Goal: Information Seeking & Learning: Learn about a topic

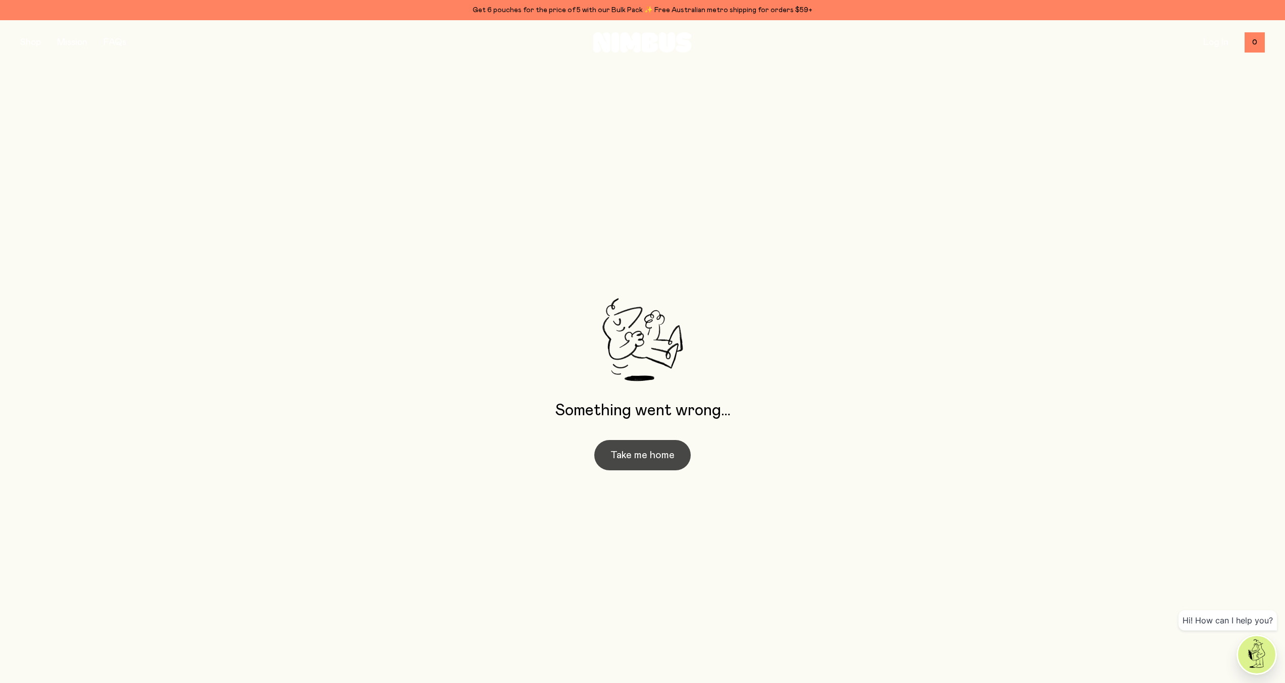
click at [643, 460] on button "Take me home" at bounding box center [642, 455] width 96 height 30
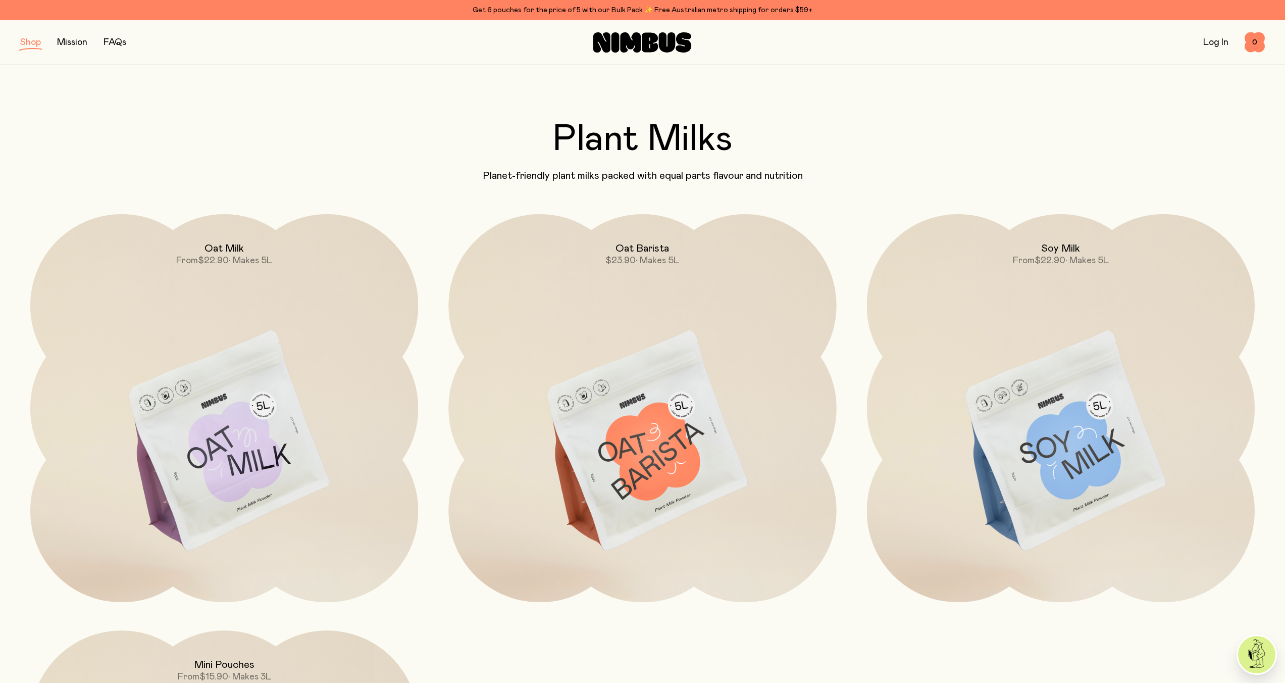
click at [65, 45] on link "Mission" at bounding box center [72, 42] width 30 height 9
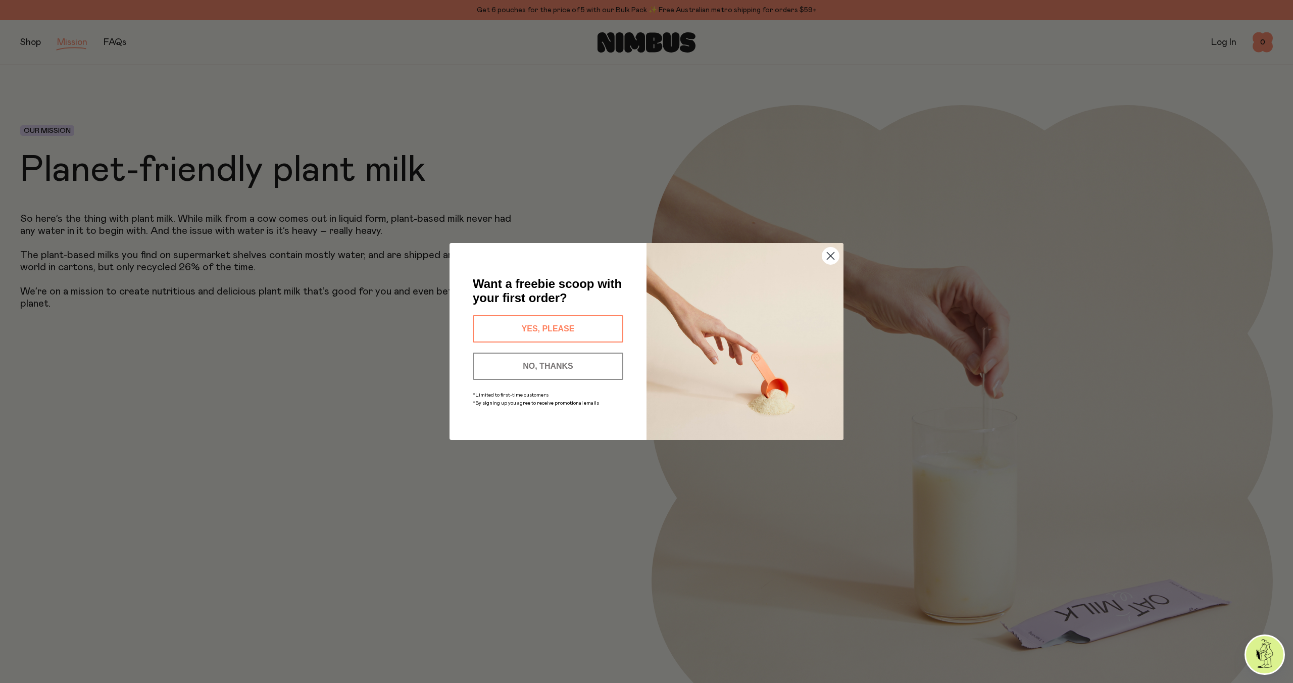
click at [831, 260] on circle "Close dialog" at bounding box center [830, 255] width 17 height 17
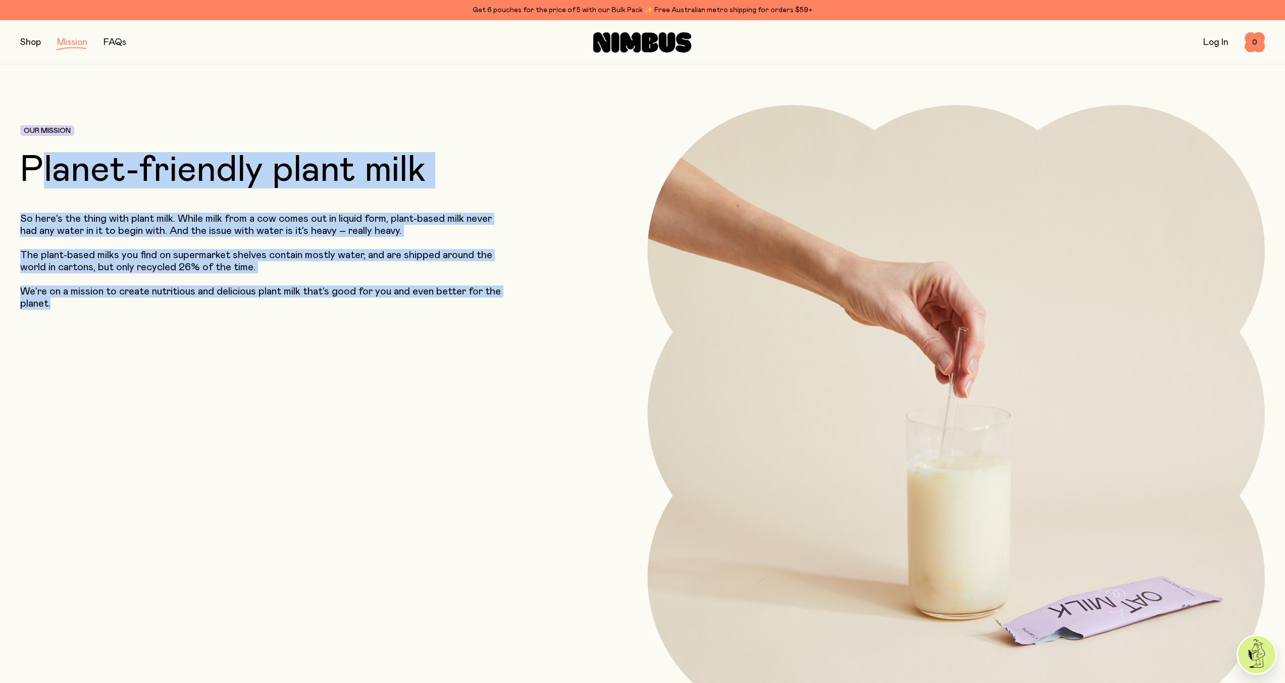
drag, startPoint x: 42, startPoint y: 169, endPoint x: 318, endPoint y: 316, distance: 312.4
click at [318, 316] on div "Our Mission Planet-friendly plant milk So here’s the thing with plant milk. Whi…" at bounding box center [276, 414] width 513 height 618
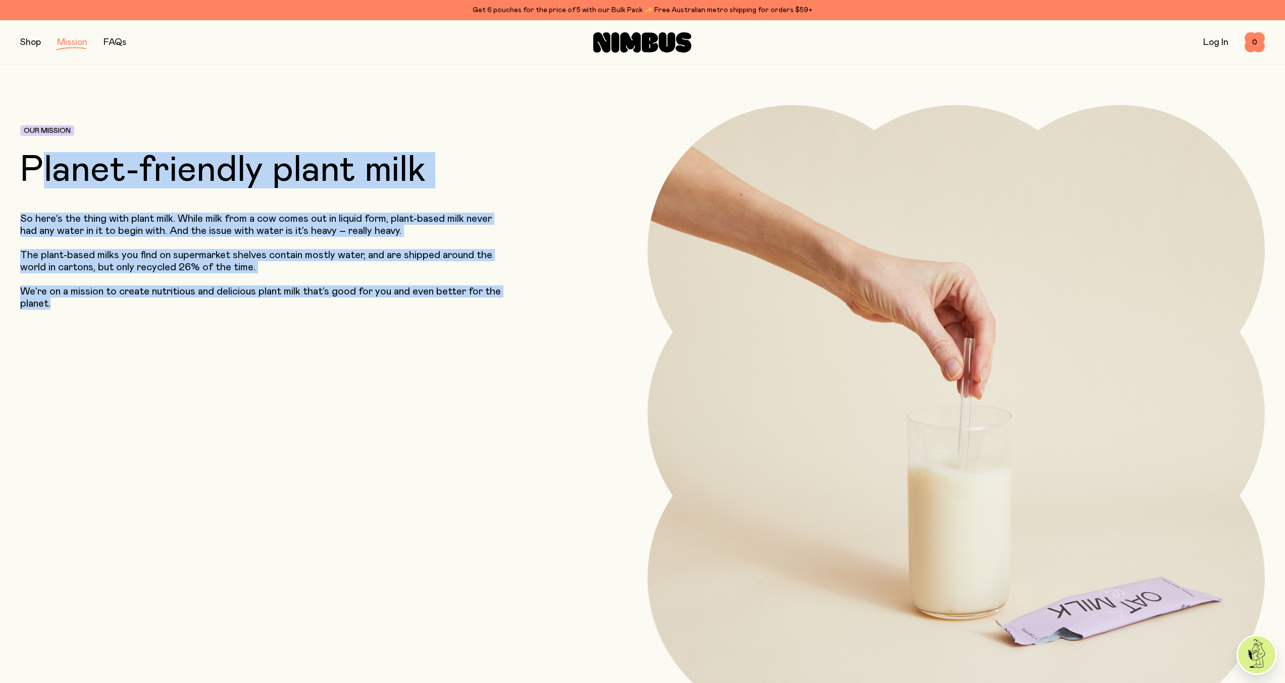
click at [167, 227] on p "So here’s the thing with plant milk. While milk from a cow comes out in liquid …" at bounding box center [264, 225] width 488 height 24
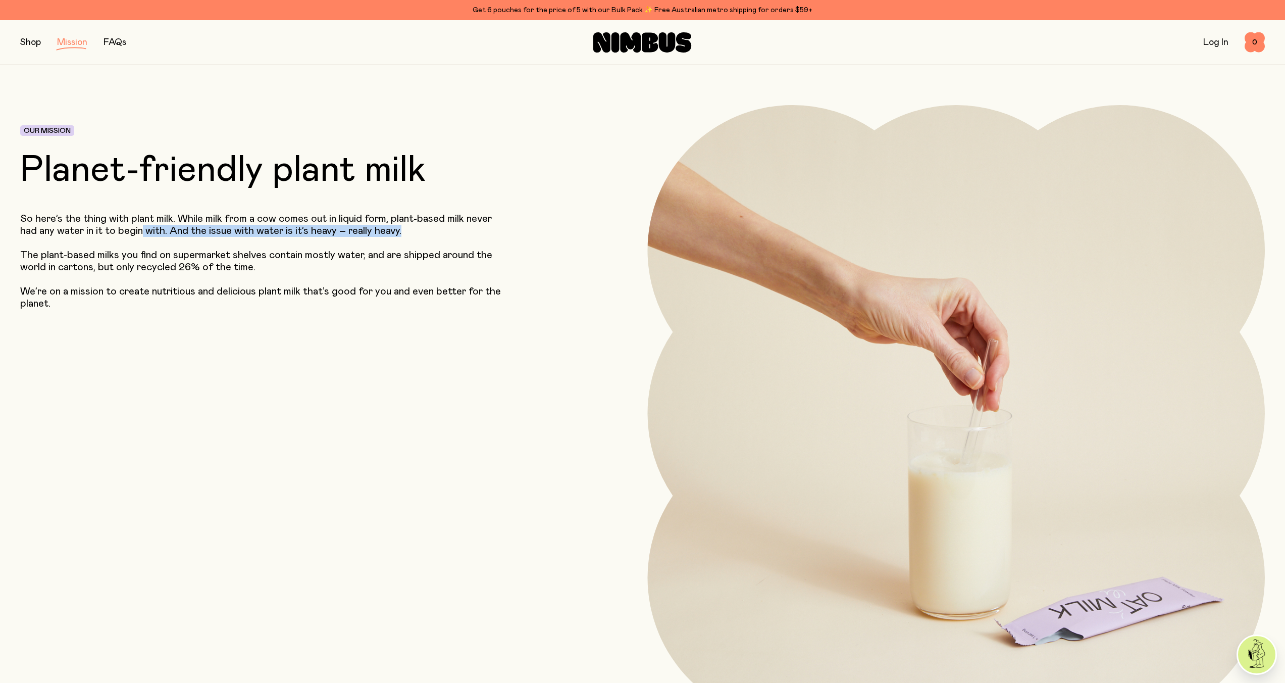
drag, startPoint x: 141, startPoint y: 228, endPoint x: 410, endPoint y: 226, distance: 268.7
click at [410, 226] on p "So here’s the thing with plant milk. While milk from a cow comes out in liquid …" at bounding box center [264, 225] width 488 height 24
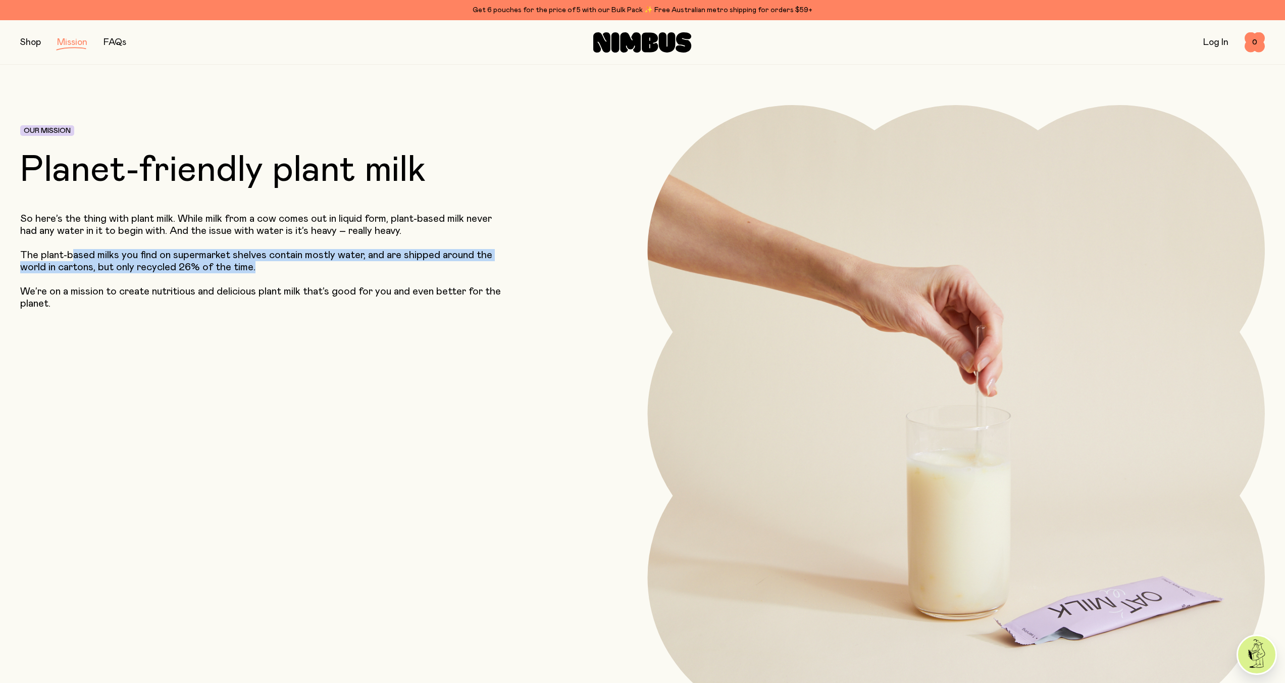
drag, startPoint x: 72, startPoint y: 257, endPoint x: 264, endPoint y: 270, distance: 192.4
click at [264, 270] on p "The plant-based milks you find on supermarket shelves contain mostly water, and…" at bounding box center [264, 261] width 488 height 24
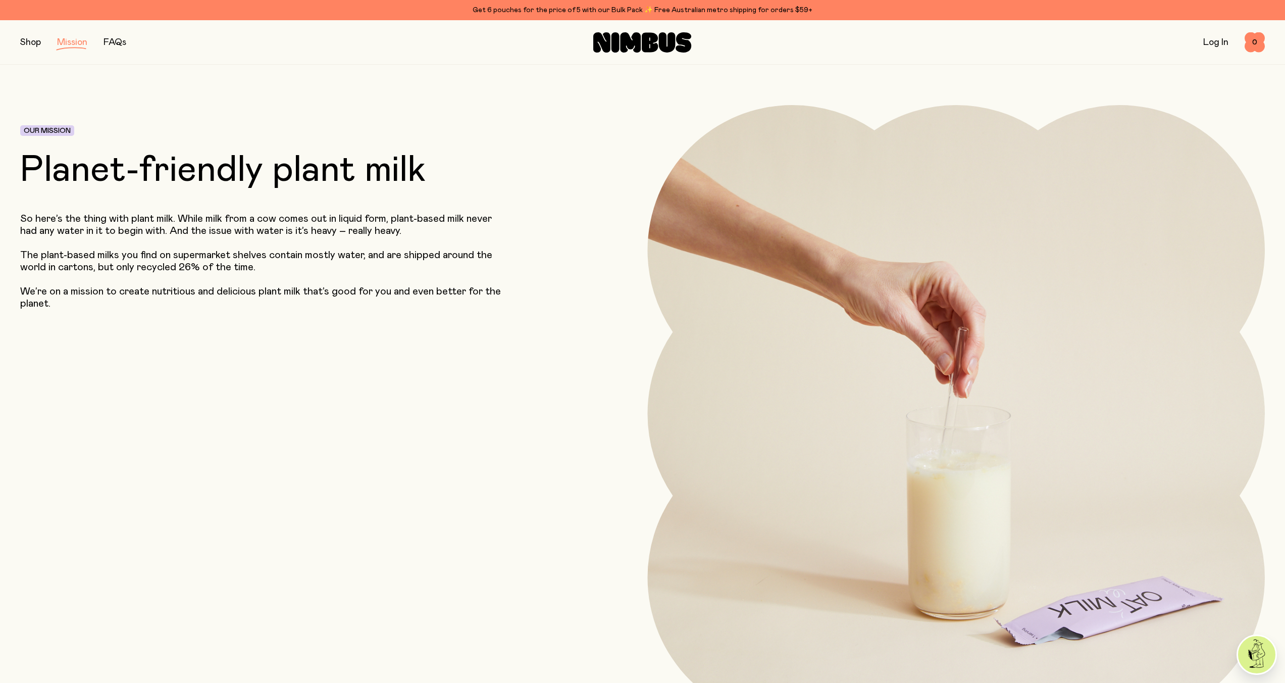
click at [264, 269] on p "The plant-based milks you find on supermarket shelves contain mostly water, and…" at bounding box center [264, 261] width 488 height 24
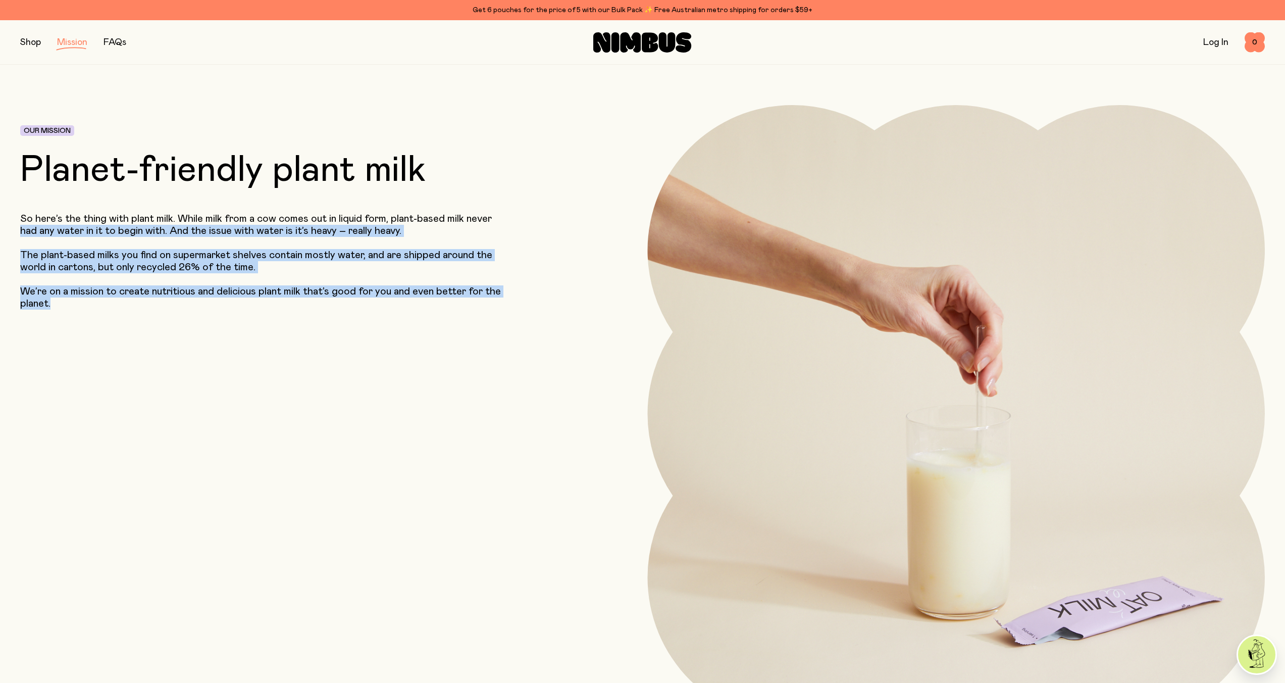
drag, startPoint x: 115, startPoint y: 311, endPoint x: 6, endPoint y: 225, distance: 138.9
click at [6, 225] on header "Our Mission Planet-friendly plant milk So here’s the thing with plant milk. Whi…" at bounding box center [642, 394] width 1285 height 658
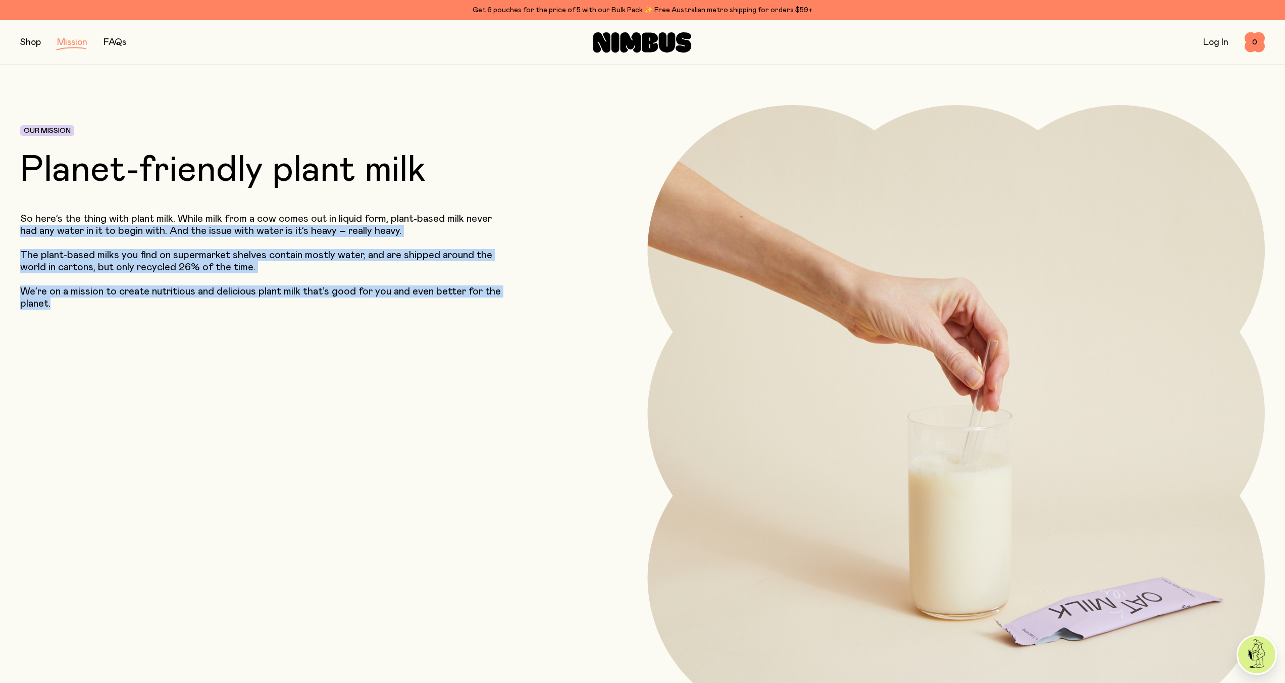
click at [6, 225] on header "Our Mission Planet-friendly plant milk So here’s the thing with plant milk. Whi…" at bounding box center [642, 394] width 1285 height 658
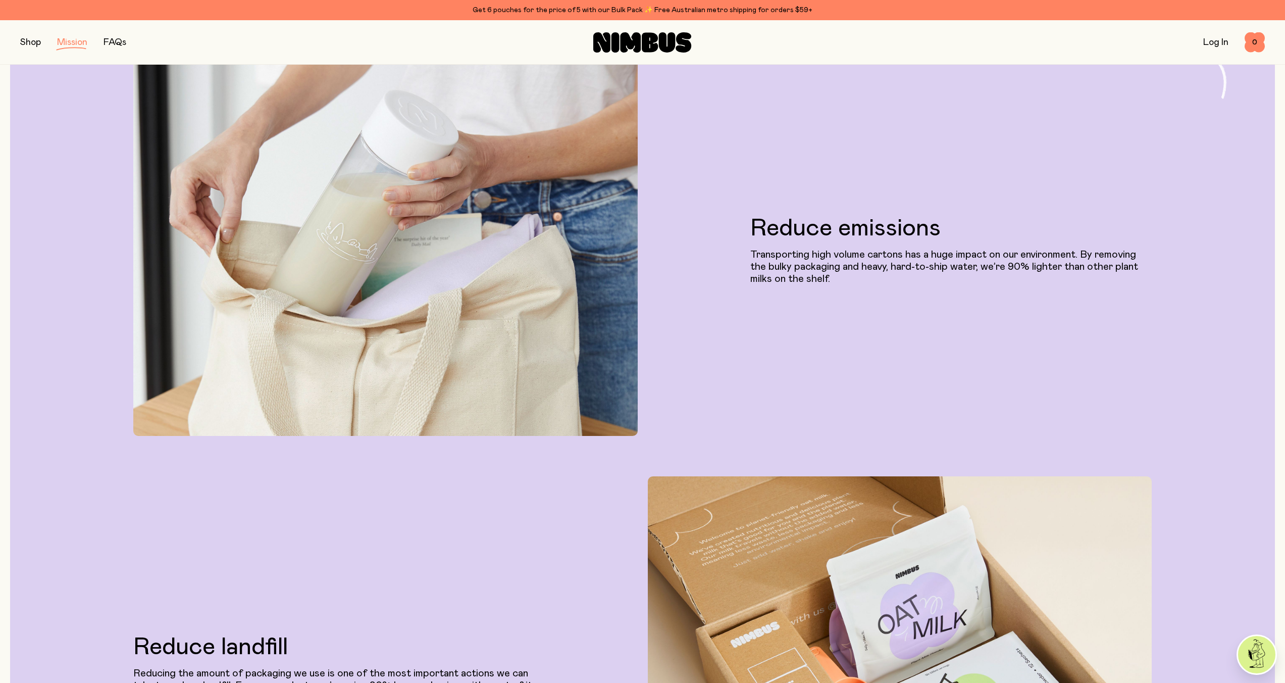
scroll to position [1282, 0]
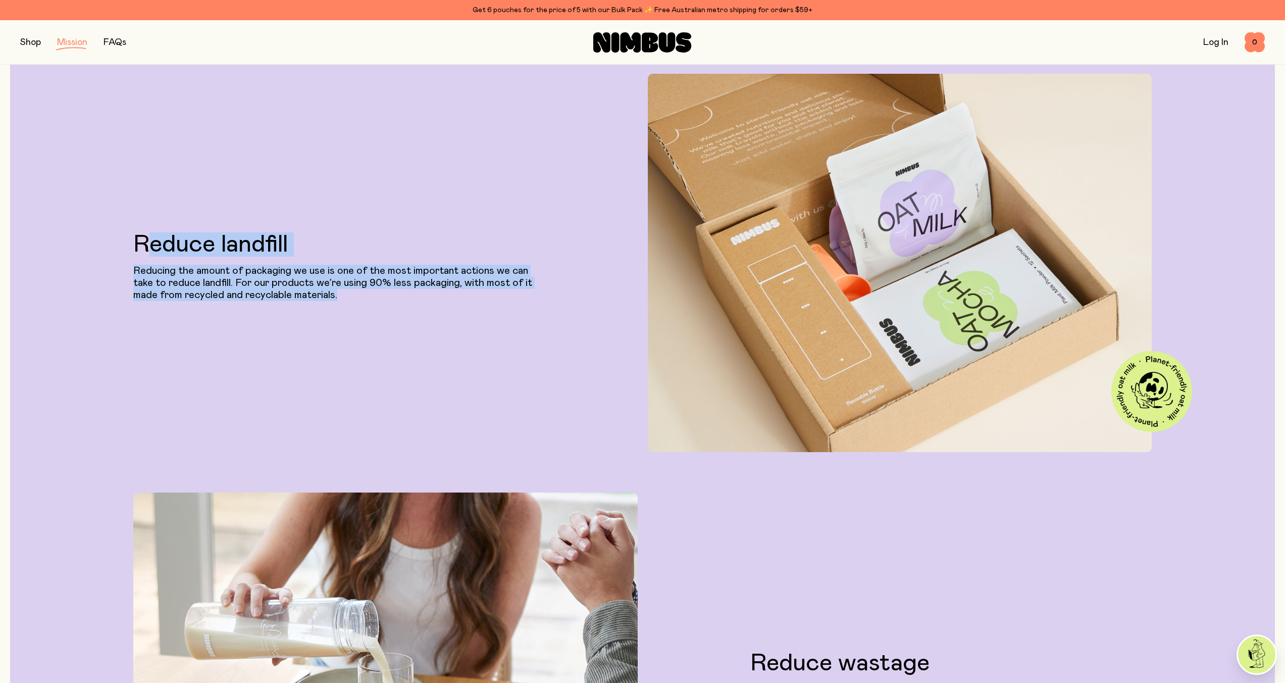
drag, startPoint x: 145, startPoint y: 237, endPoint x: 411, endPoint y: 296, distance: 272.6
click at [392, 297] on div "Reduce landfill Reducing the amount of packaging we use is one of the most impo…" at bounding box center [333, 267] width 401 height 370
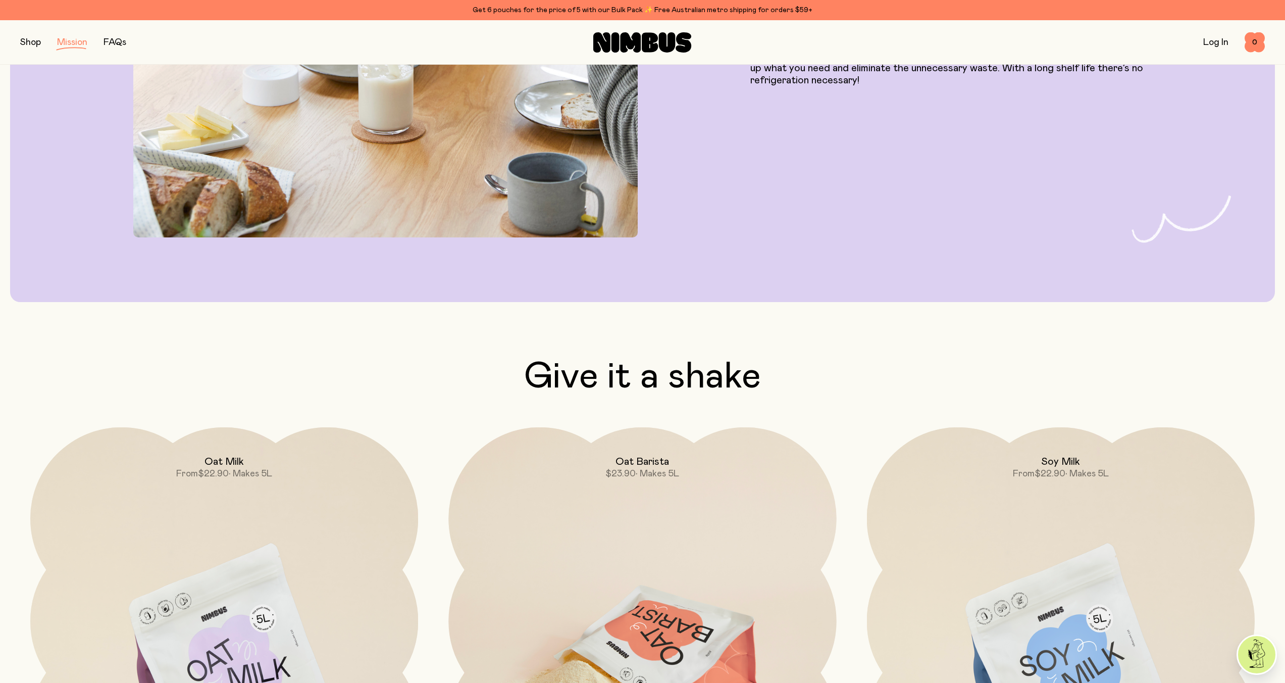
scroll to position [1802, 0]
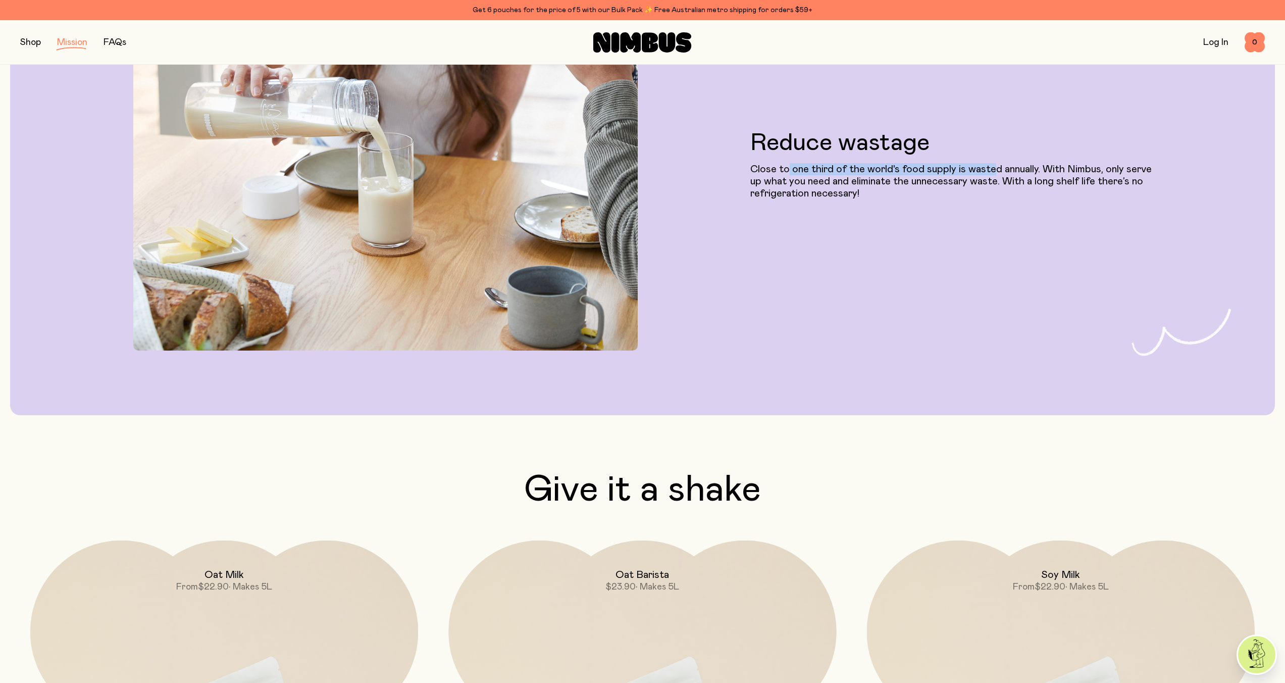
drag, startPoint x: 787, startPoint y: 169, endPoint x: 991, endPoint y: 164, distance: 204.1
click at [991, 163] on p "Close to one third of the world's food supply is wasted annually. With Nimbus, …" at bounding box center [950, 181] width 401 height 36
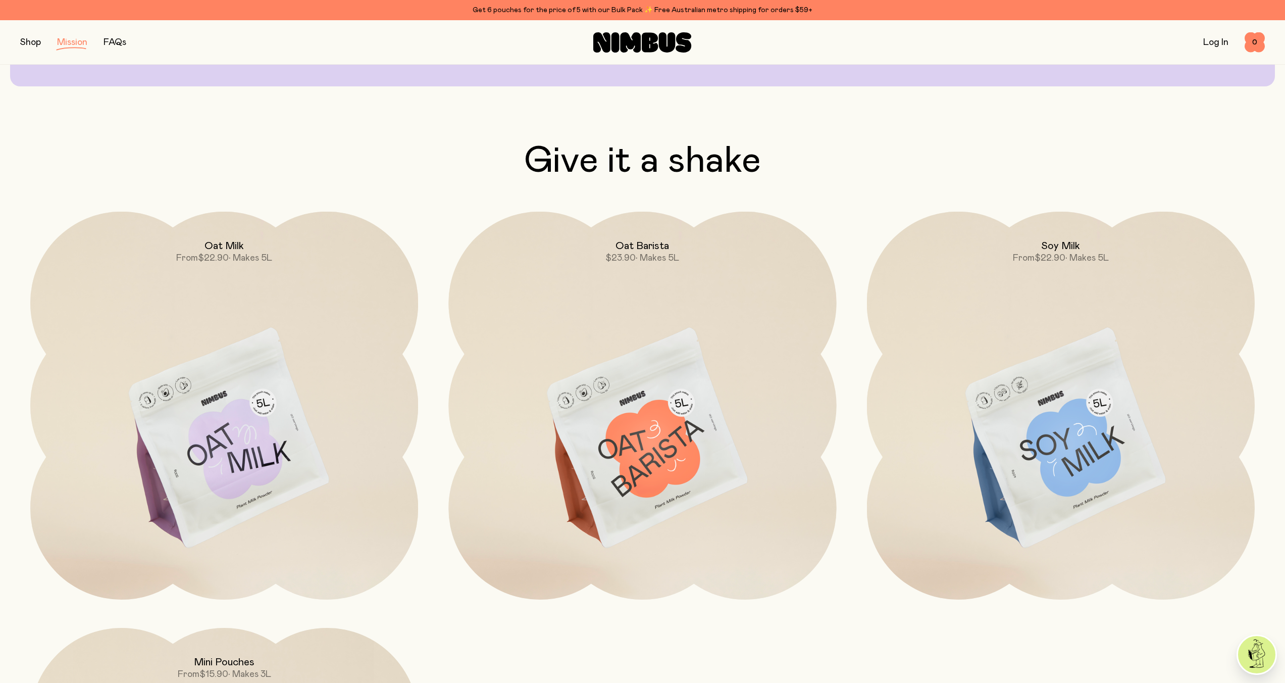
scroll to position [2134, 0]
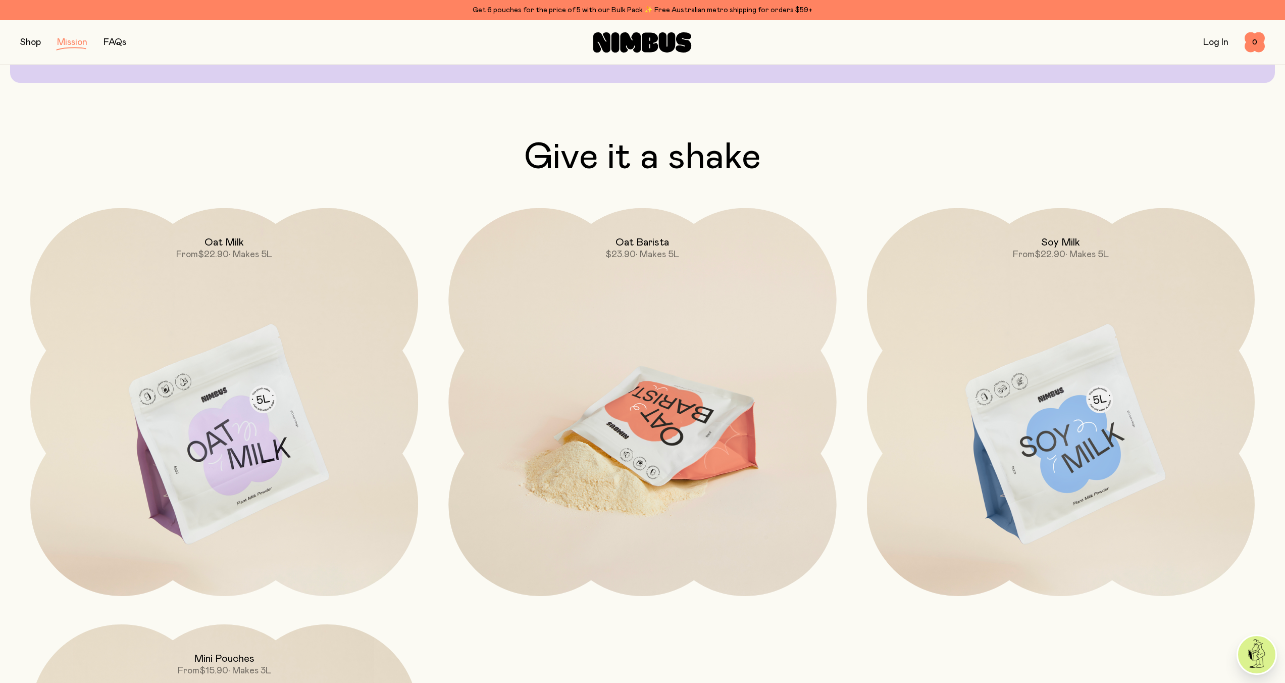
click at [642, 379] on img at bounding box center [642, 436] width 388 height 456
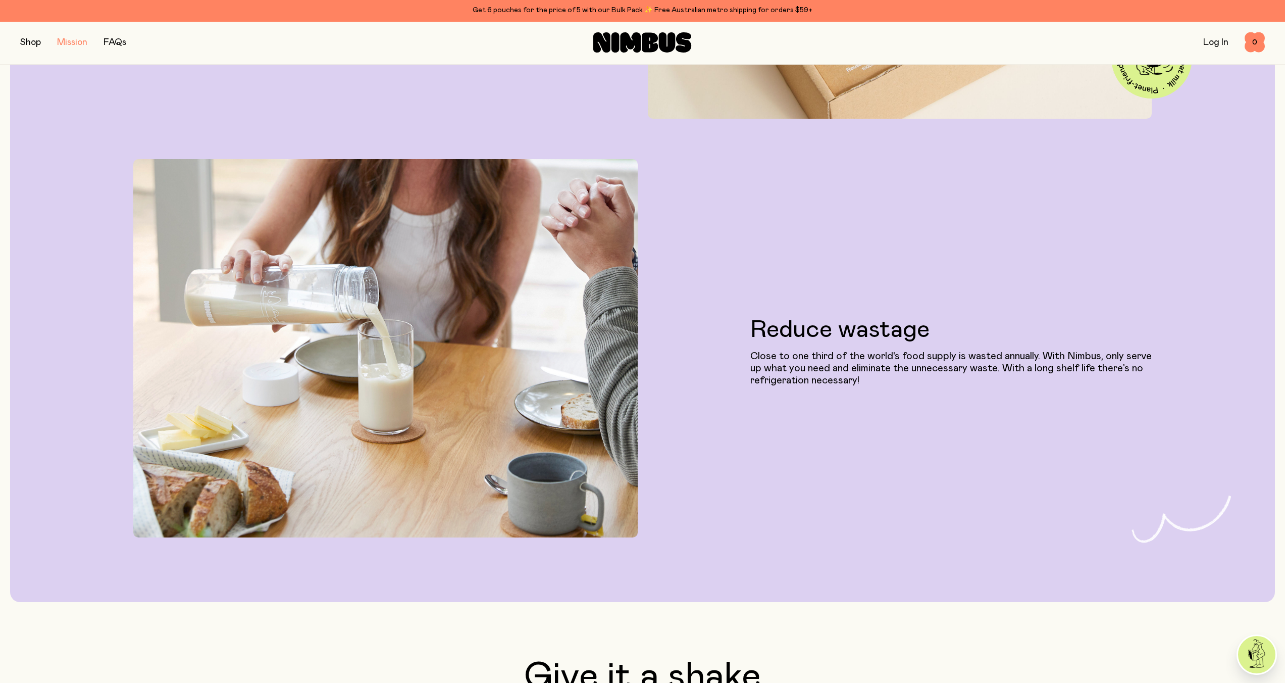
scroll to position [1627, 0]
